Goal: Task Accomplishment & Management: Use online tool/utility

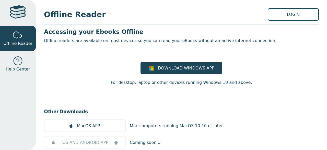
click at [284, 16] on link "LOGIN" at bounding box center [293, 14] width 51 height 13
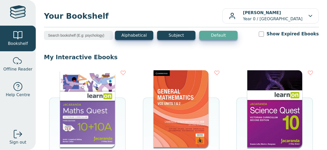
click at [59, 122] on div "INTERACTIVE EBOOK JACARANDA MATHS QUEST 10+10A VICTORIAN CURRICULUM LEARNON EBO…" at bounding box center [87, 133] width 77 height 126
click at [79, 112] on img at bounding box center [87, 108] width 55 height 77
